Goal: Task Accomplishment & Management: Use online tool/utility

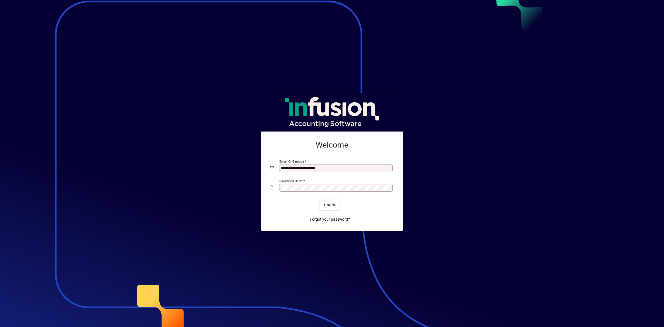
click at [353, 167] on input "**********" at bounding box center [337, 168] width 112 height 4
type input "**********"
click at [319, 205] on div "Login" at bounding box center [330, 205] width 124 height 10
click at [334, 207] on span "Login" at bounding box center [329, 205] width 11 height 6
